Goal: Information Seeking & Learning: Learn about a topic

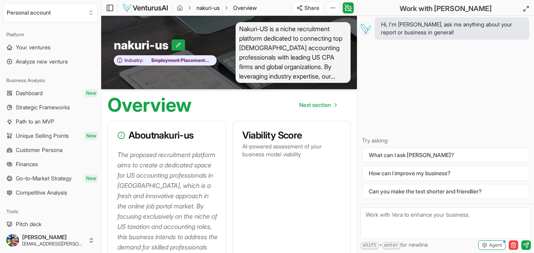
click at [201, 10] on link "nakuri-us" at bounding box center [207, 8] width 23 height 8
click at [210, 11] on link "nakuri-us" at bounding box center [207, 8] width 23 height 8
click at [334, 7] on html "We value your privacy We use cookies to enhance your browsing experience, serve…" at bounding box center [267, 126] width 534 height 253
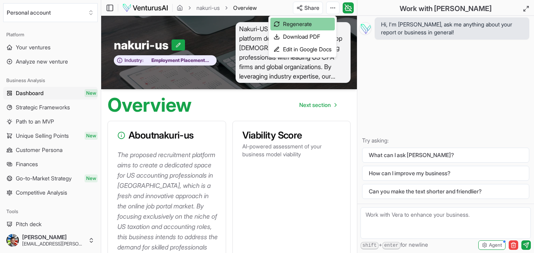
click at [294, 25] on div "Regenerate" at bounding box center [302, 24] width 64 height 13
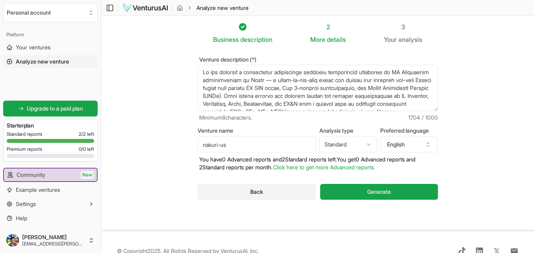
click at [269, 192] on button "Back" at bounding box center [256, 192] width 118 height 16
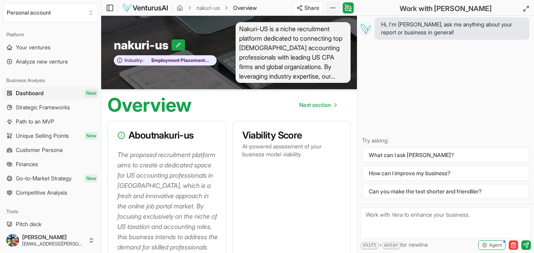
click at [332, 7] on html "We value your privacy We use cookies to enhance your browsing experience, serve…" at bounding box center [267, 126] width 534 height 253
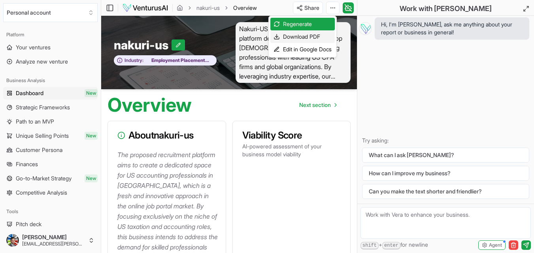
click at [305, 40] on div "Download PDF" at bounding box center [302, 36] width 64 height 13
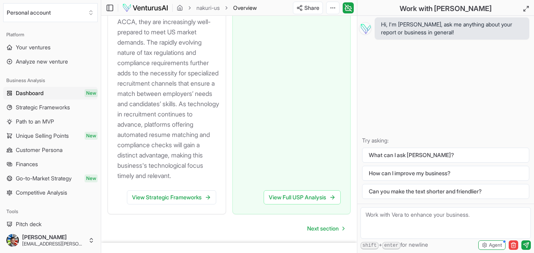
scroll to position [1361, 0]
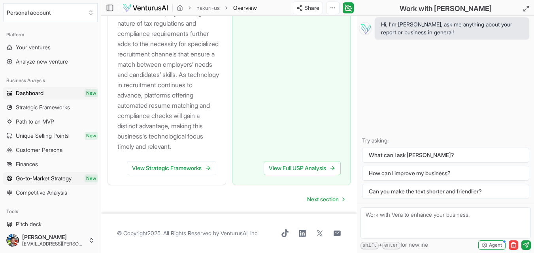
click at [38, 178] on span "Go-to-Market Strategy" at bounding box center [44, 179] width 56 height 8
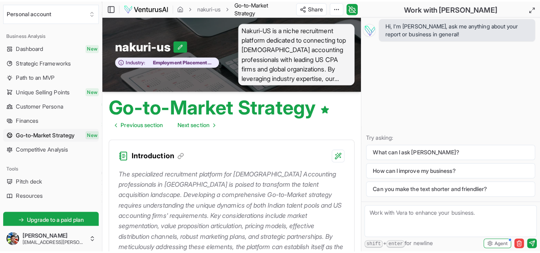
scroll to position [50, 0]
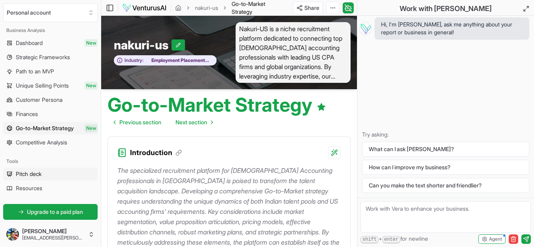
click at [37, 172] on span "Pitch deck" at bounding box center [29, 174] width 26 height 8
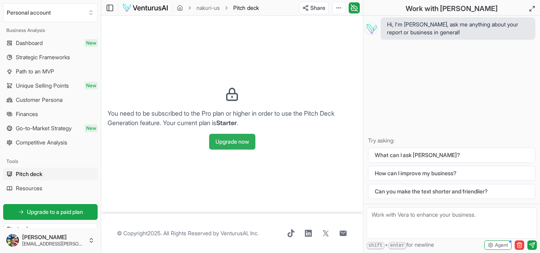
click at [215, 141] on button "Upgrade now" at bounding box center [232, 142] width 46 height 16
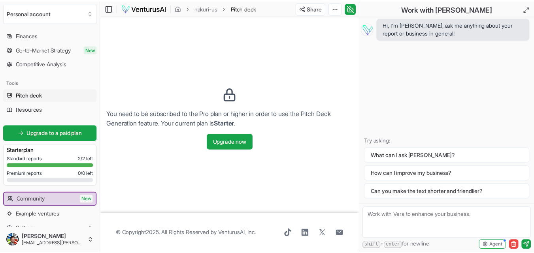
scroll to position [130, 0]
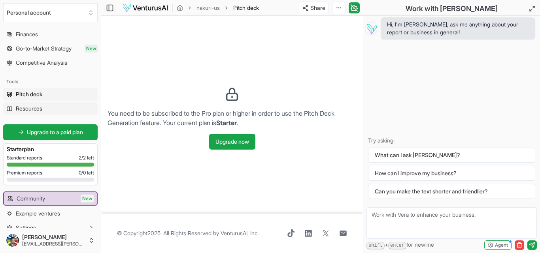
click at [34, 113] on link "Resources" at bounding box center [50, 108] width 94 height 13
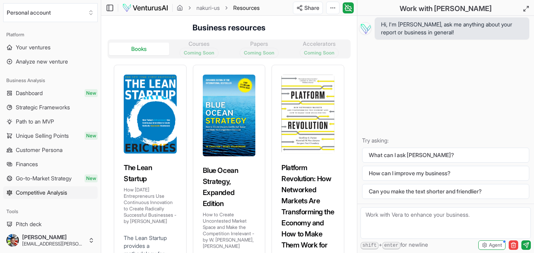
click at [62, 188] on link "Competitive Analysis" at bounding box center [50, 192] width 94 height 13
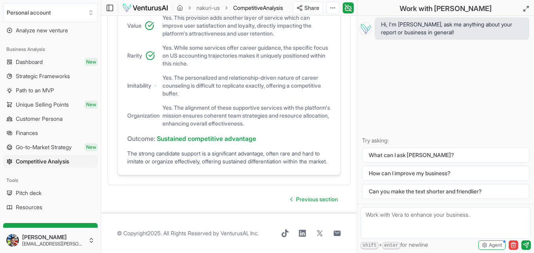
scroll to position [23, 0]
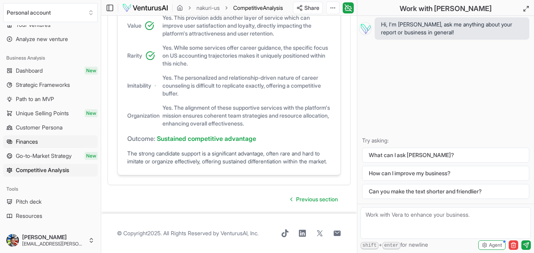
click at [21, 140] on span "Finances" at bounding box center [27, 142] width 22 height 8
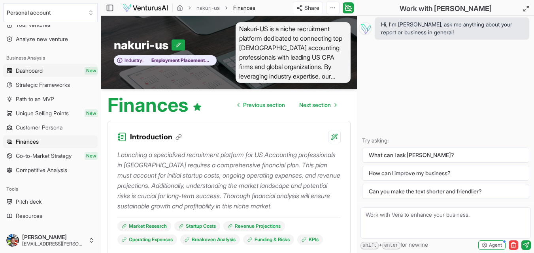
click at [22, 70] on span "Dashboard" at bounding box center [29, 71] width 27 height 8
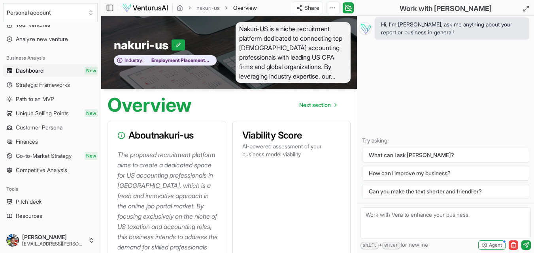
click at [22, 70] on span "Dashboard" at bounding box center [30, 71] width 28 height 8
click at [180, 9] on icon "breadcrumb" at bounding box center [180, 8] width 6 height 6
